Goal: Task Accomplishment & Management: Manage account settings

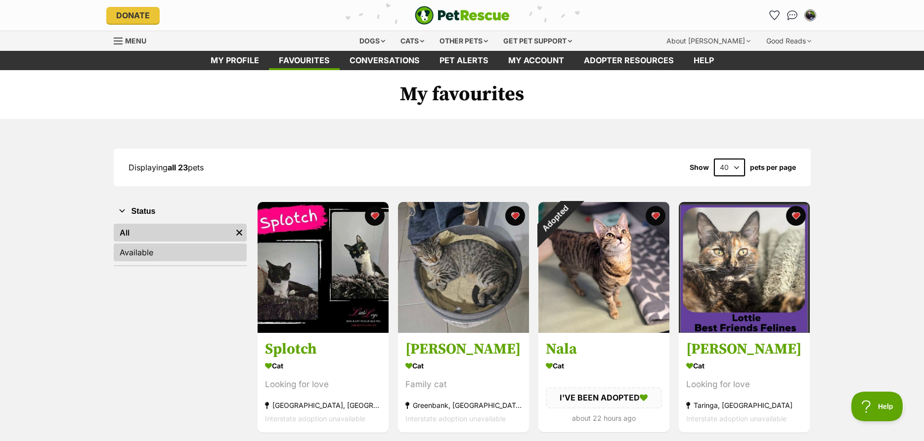
click at [214, 256] on link "Available" at bounding box center [180, 253] width 133 height 18
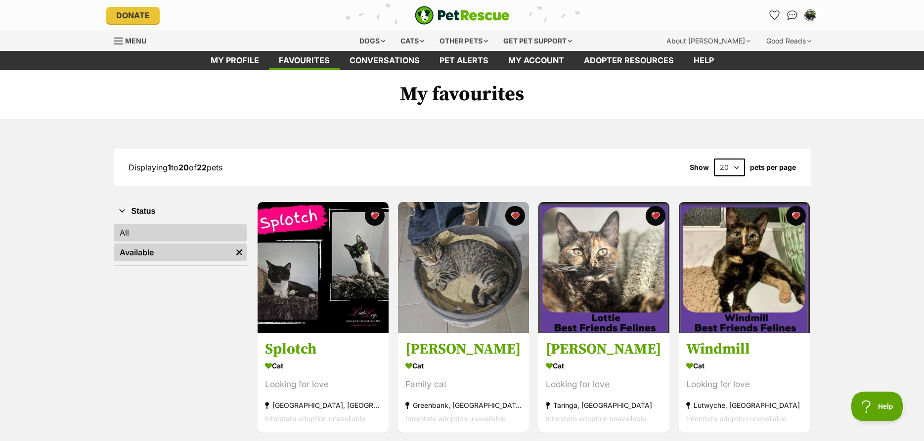
click at [201, 241] on link "All" at bounding box center [180, 233] width 133 height 18
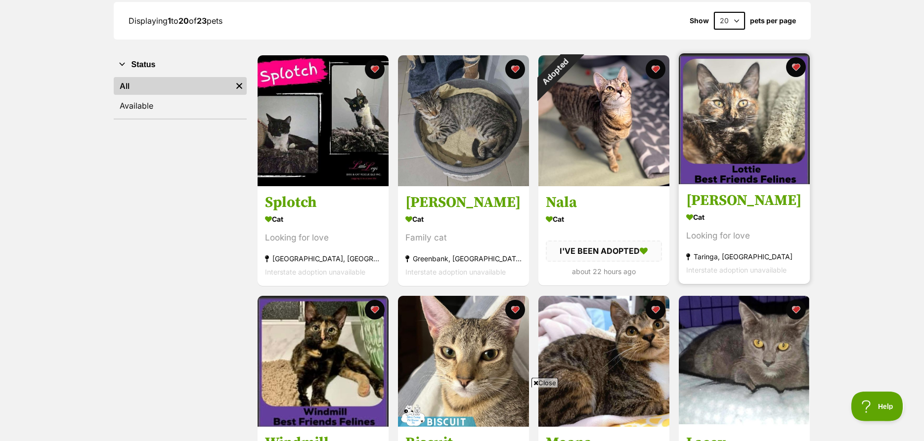
scroll to position [101, 0]
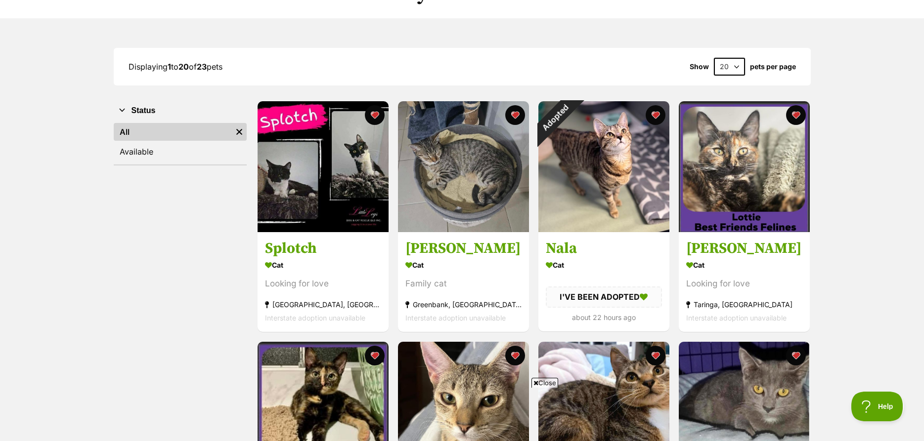
click at [714, 58] on select "20 40 60" at bounding box center [729, 67] width 31 height 18
select select "40"
click option "40" at bounding box center [0, 0] width 0 height 0
